Goal: Task Accomplishment & Management: Use online tool/utility

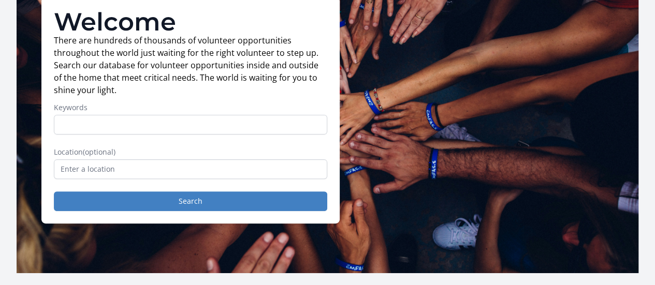
scroll to position [96, 0]
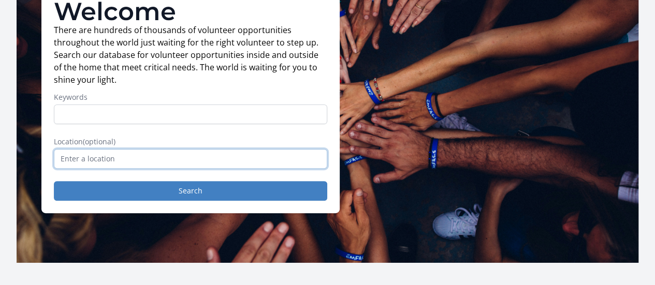
click at [156, 164] on input "text" at bounding box center [190, 159] width 273 height 20
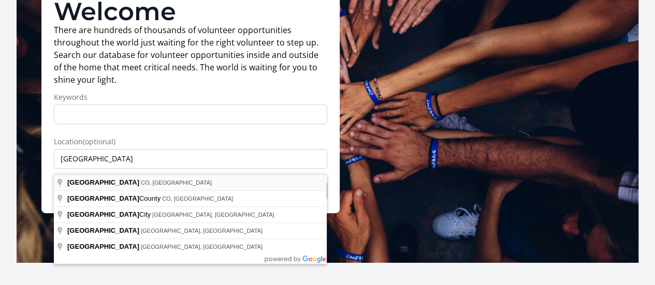
type input "[GEOGRAPHIC_DATA], [GEOGRAPHIC_DATA], [GEOGRAPHIC_DATA]"
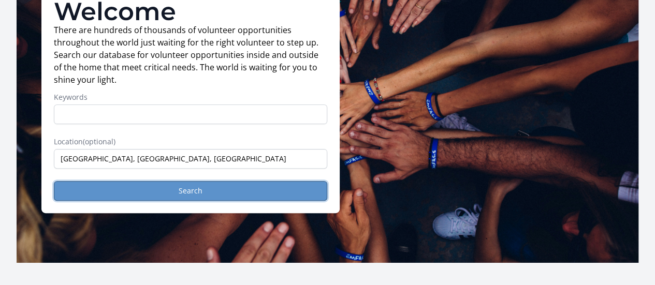
click at [116, 193] on button "Search" at bounding box center [190, 191] width 273 height 20
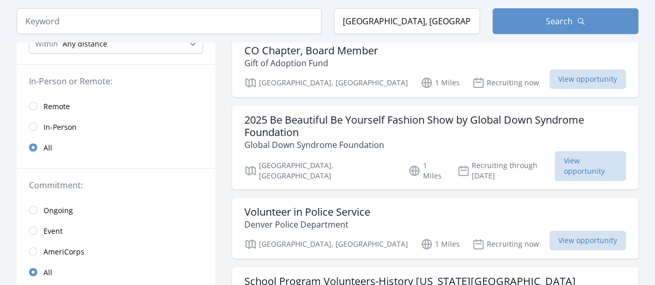
scroll to position [109, 0]
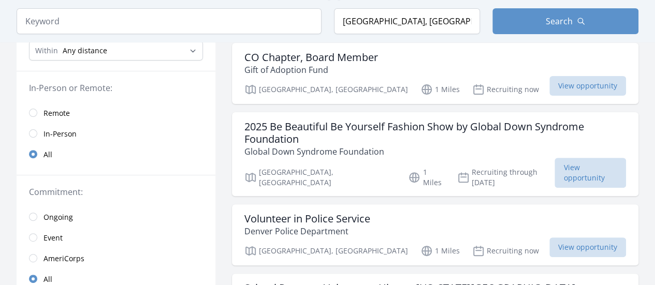
click at [52, 109] on span "Remote" at bounding box center [56, 113] width 26 height 10
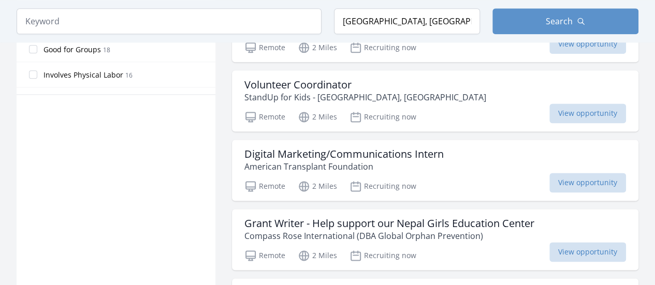
scroll to position [662, 0]
